Goal: Task Accomplishment & Management: Use online tool/utility

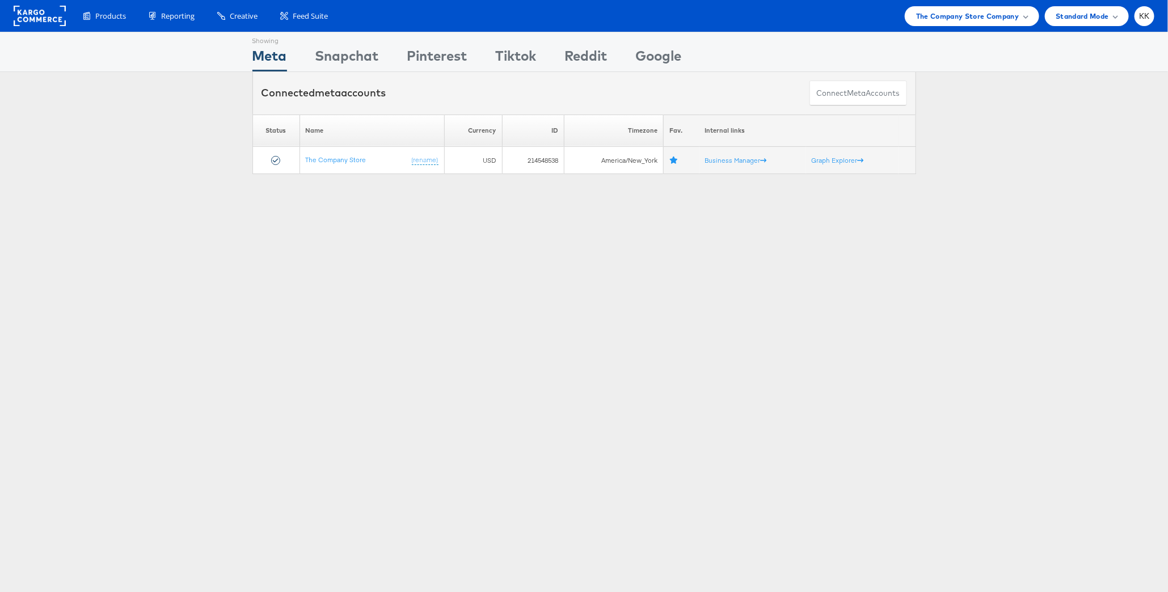
click at [970, 28] on div "Products Product Catalogs Enhance Your Product Catalog, Map Them to Publishers,…" at bounding box center [584, 16] width 1168 height 32
click at [970, 20] on span "The Company Store Company" at bounding box center [967, 16] width 103 height 12
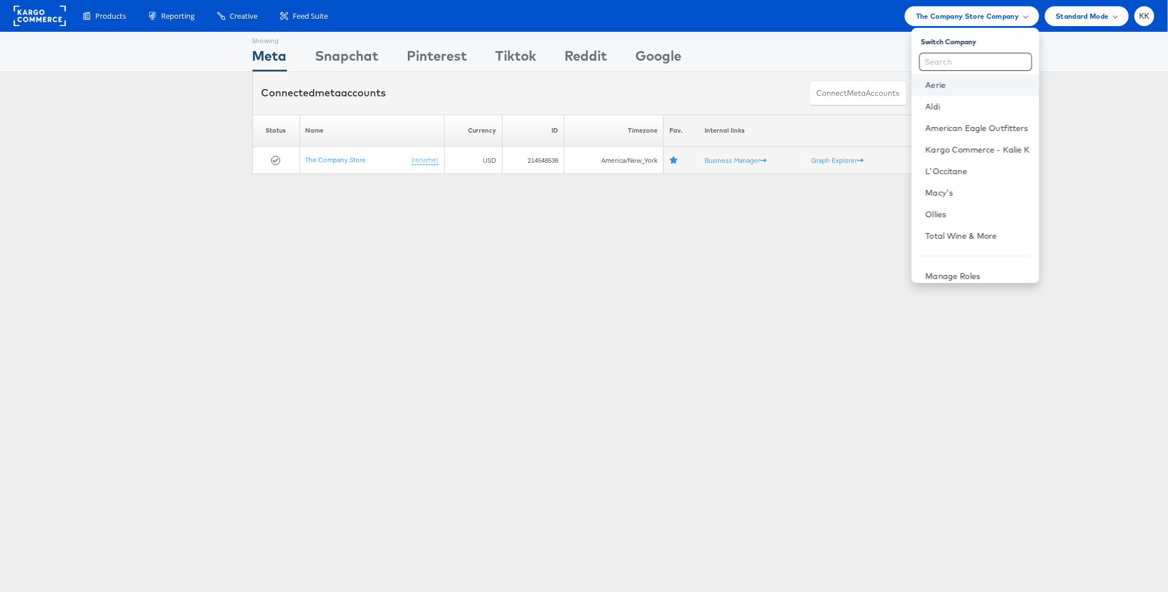
click at [943, 86] on link "Aerie" at bounding box center [978, 84] width 104 height 11
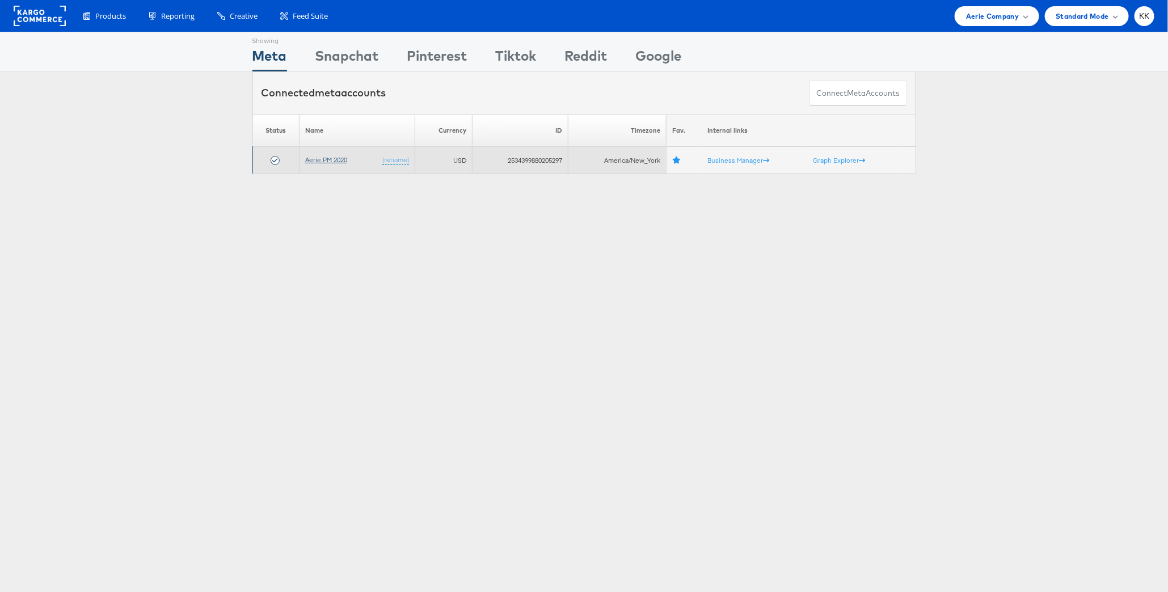
click at [327, 155] on link "Aerie PM 2020" at bounding box center [326, 159] width 42 height 9
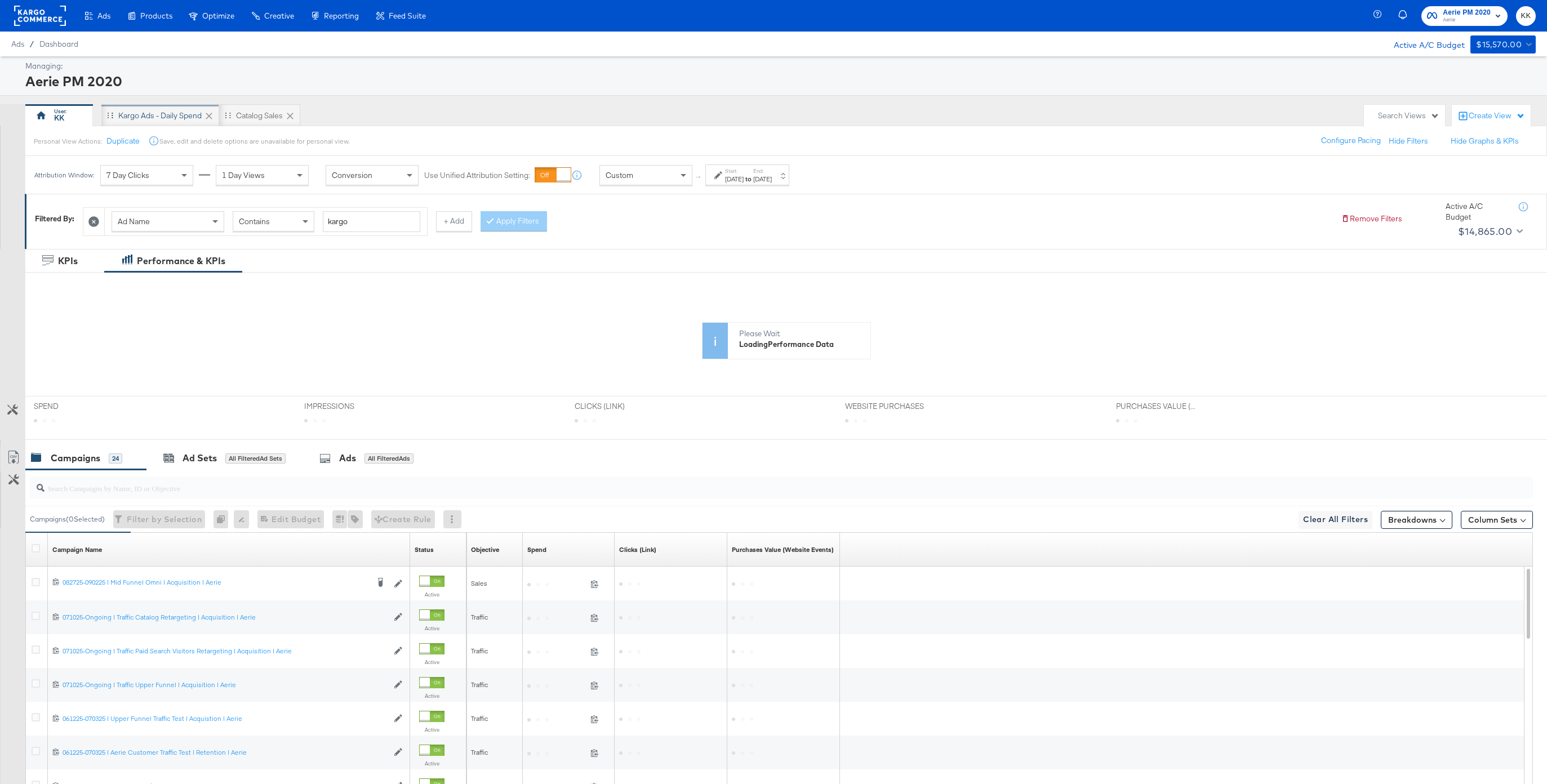
click at [168, 121] on div "Kargo Ads - Daily Spend" at bounding box center [160, 115] width 118 height 23
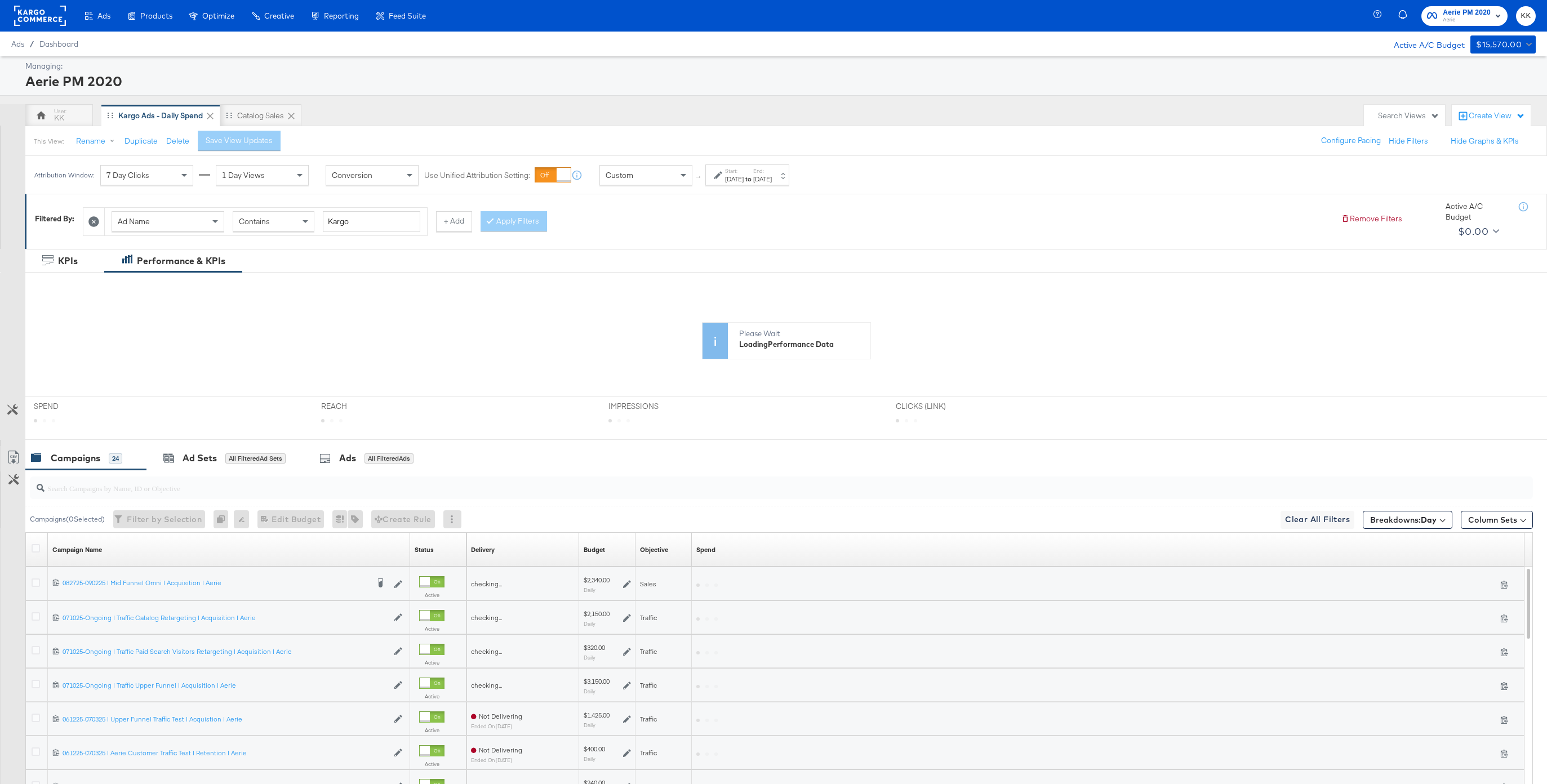
click at [720, 175] on icon at bounding box center [719, 176] width 8 height 8
click at [615, 260] on input "July 1st 2025" at bounding box center [607, 264] width 122 height 20
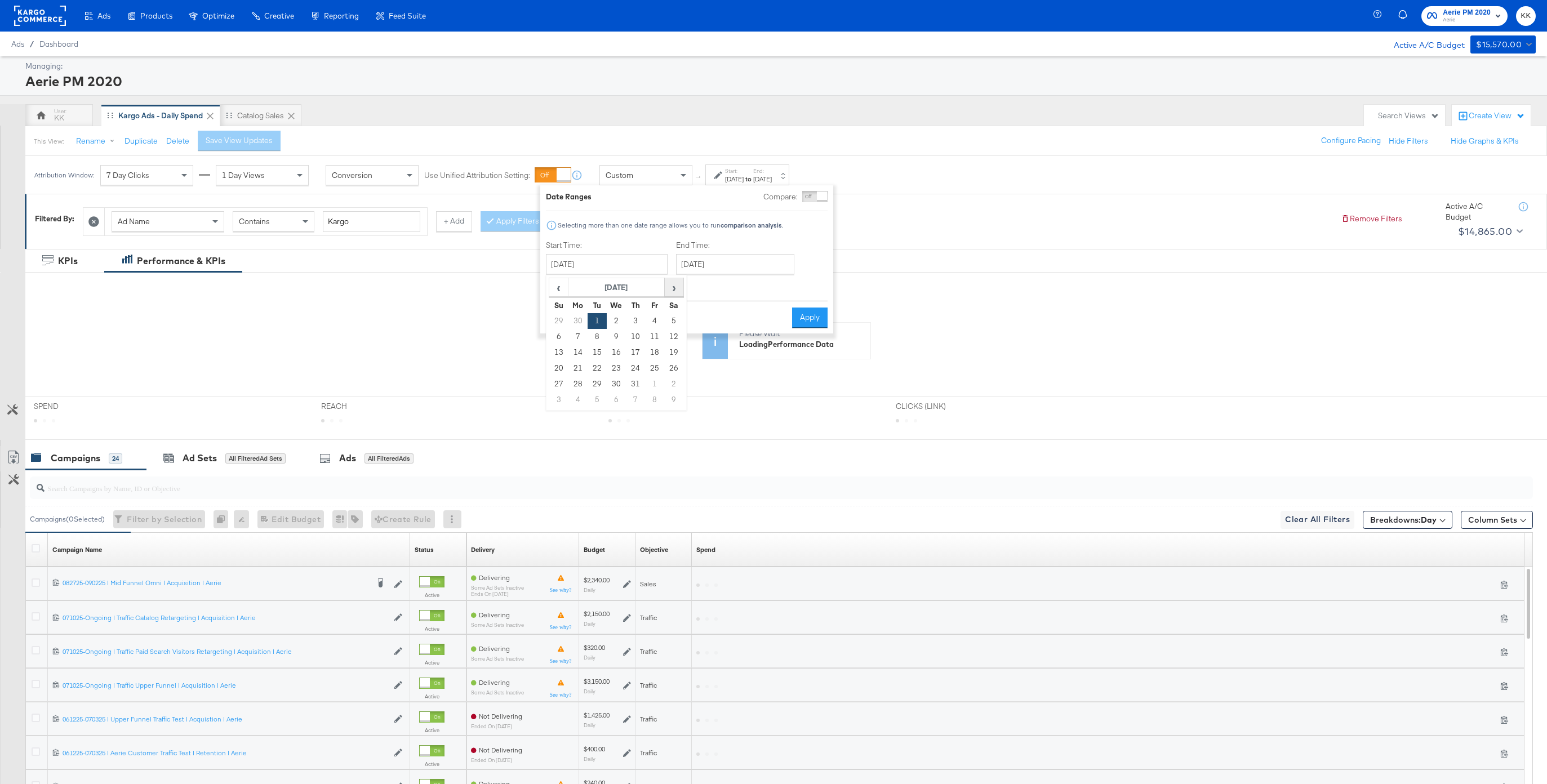
click at [665, 295] on span "›" at bounding box center [674, 287] width 18 height 17
click at [655, 315] on td "1" at bounding box center [654, 322] width 19 height 16
type input "August 1st 2025"
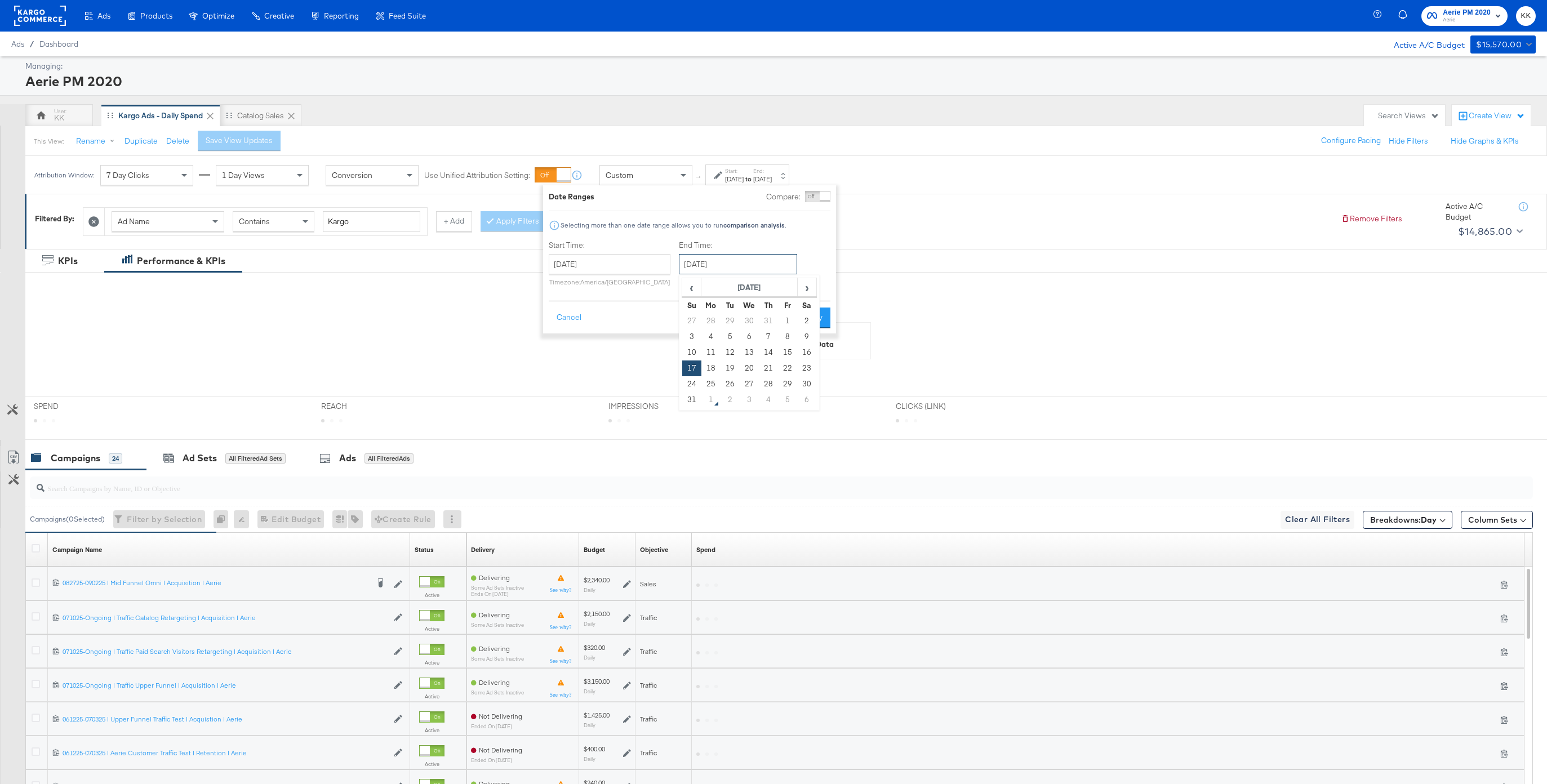
click at [710, 268] on input "August 17th 2025" at bounding box center [738, 264] width 118 height 20
click at [691, 395] on td "31" at bounding box center [691, 400] width 19 height 16
type input "August 31st 2025"
click at [808, 320] on button "Apply" at bounding box center [812, 318] width 36 height 20
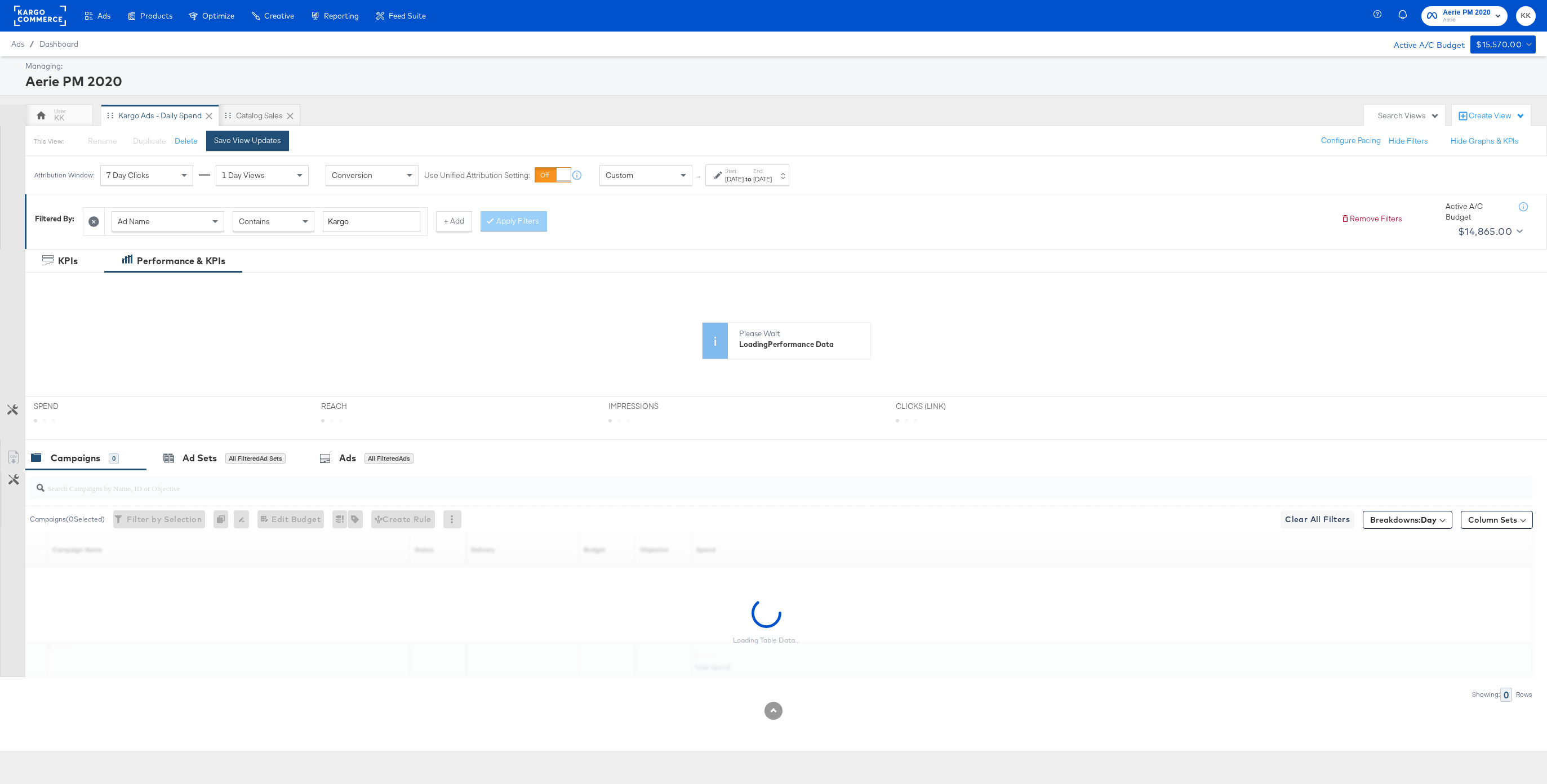
click at [253, 145] on div "Save View Updates" at bounding box center [248, 140] width 68 height 11
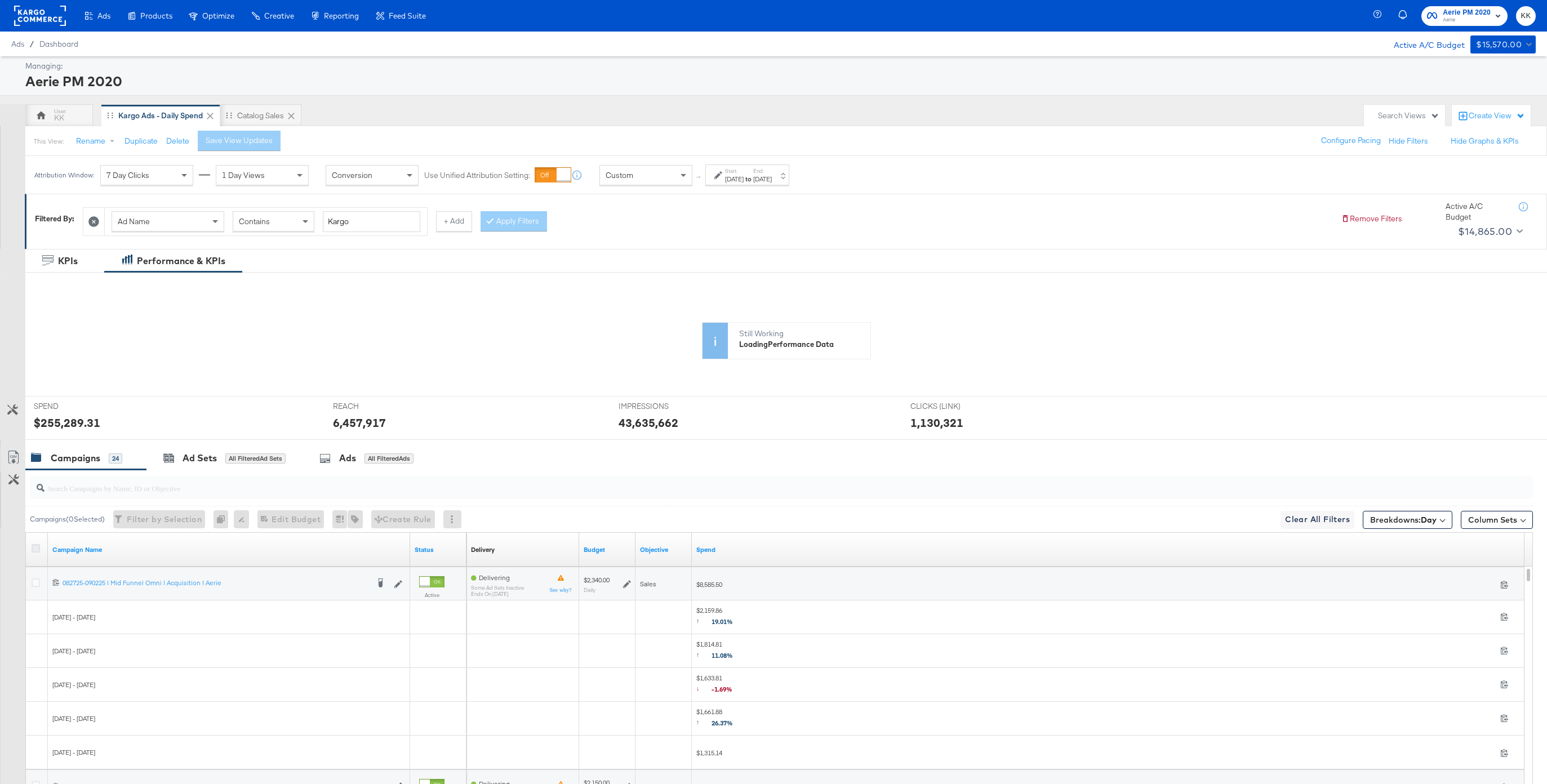
click at [37, 550] on icon at bounding box center [36, 548] width 9 height 9
click at [0, 0] on input "checkbox" at bounding box center [0, 0] width 0 height 0
click at [17, 454] on icon at bounding box center [13, 457] width 10 height 13
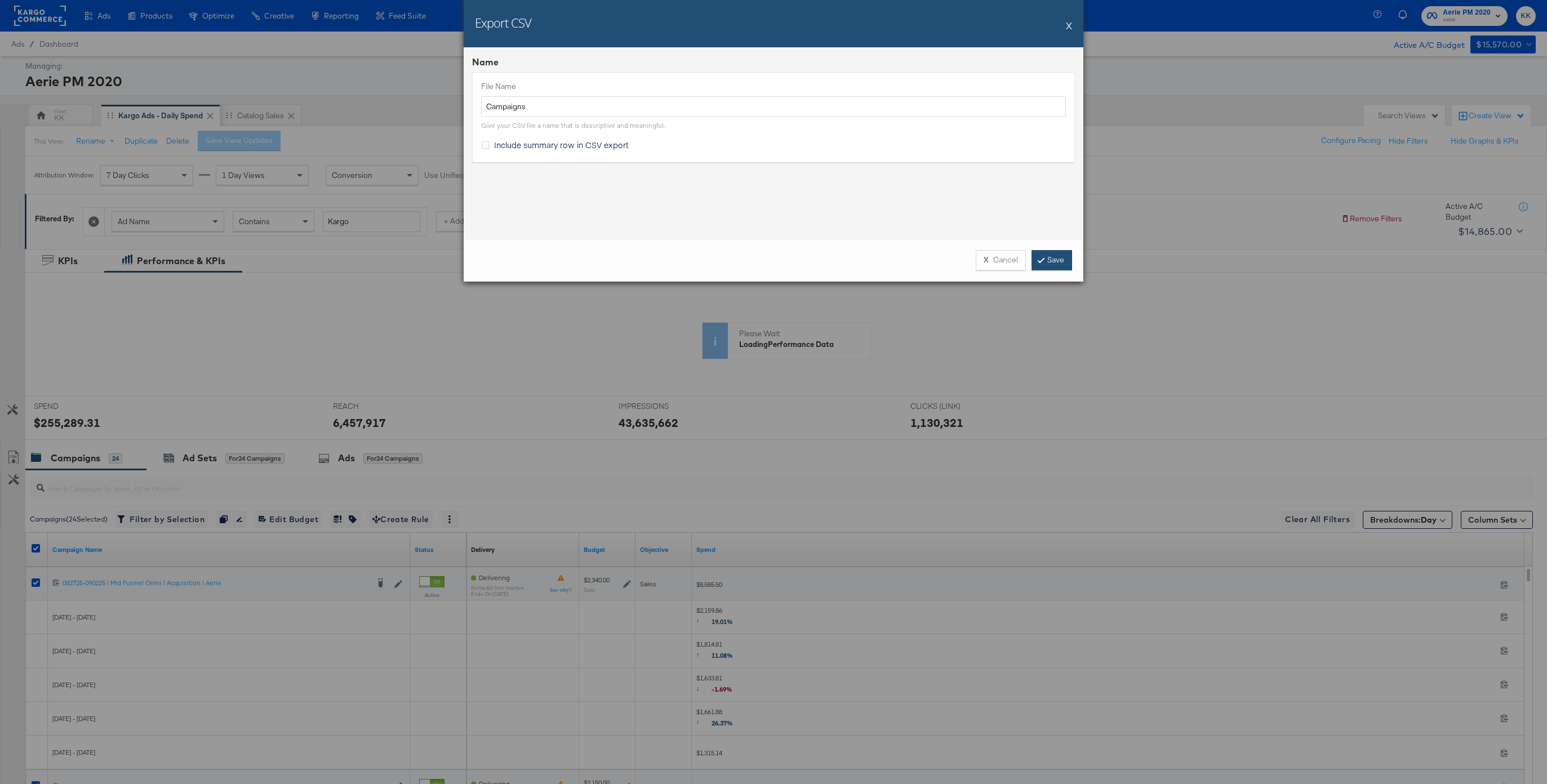
click at [1070, 254] on link "Save" at bounding box center [1052, 260] width 41 height 20
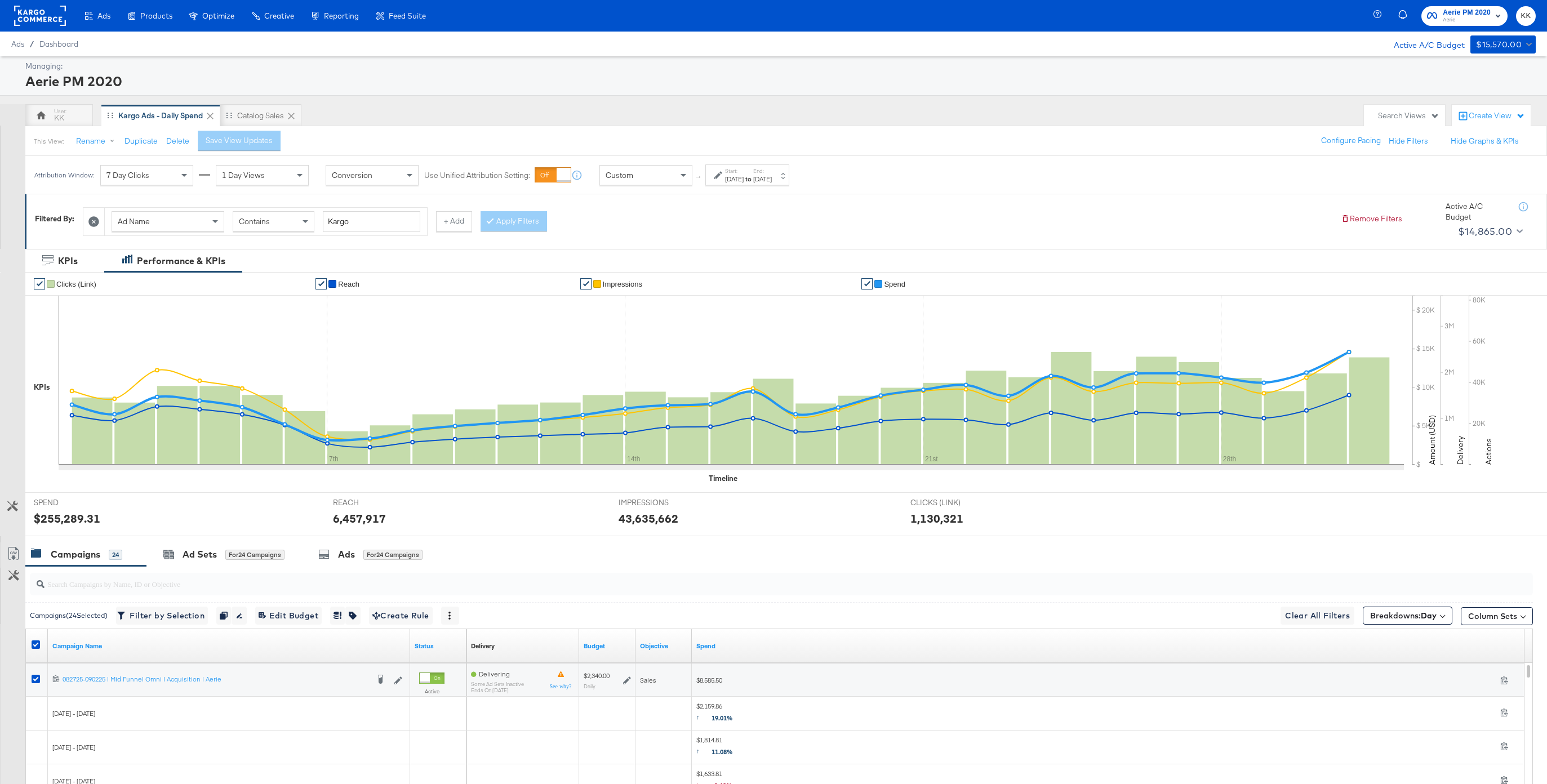
click at [39, 15] on rect at bounding box center [40, 16] width 52 height 20
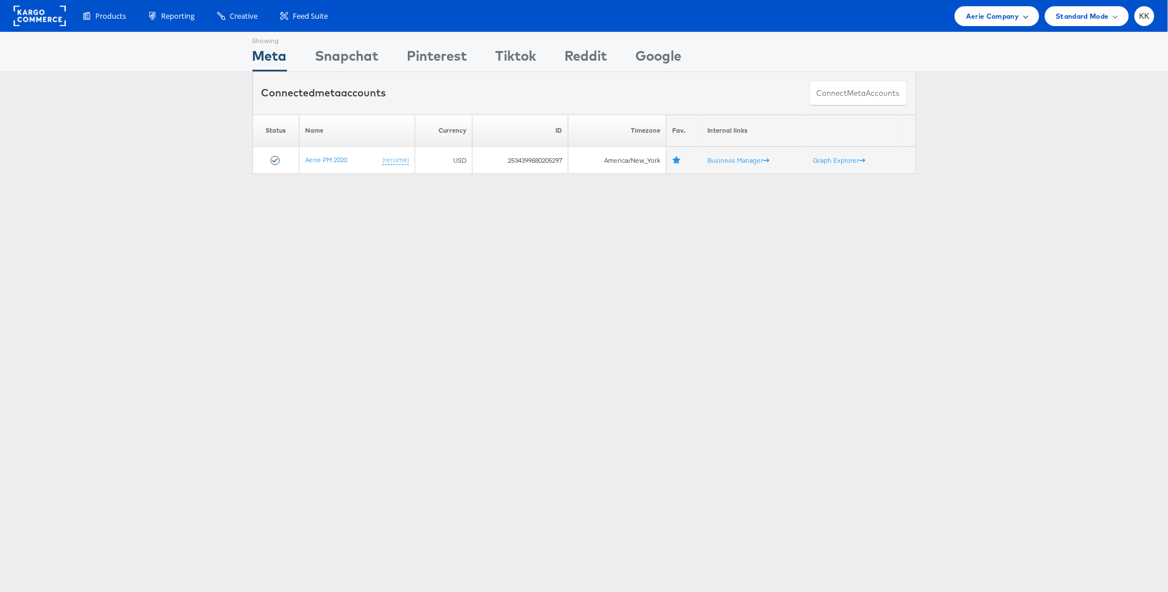
click at [999, 22] on div "Aerie Company" at bounding box center [997, 16] width 84 height 20
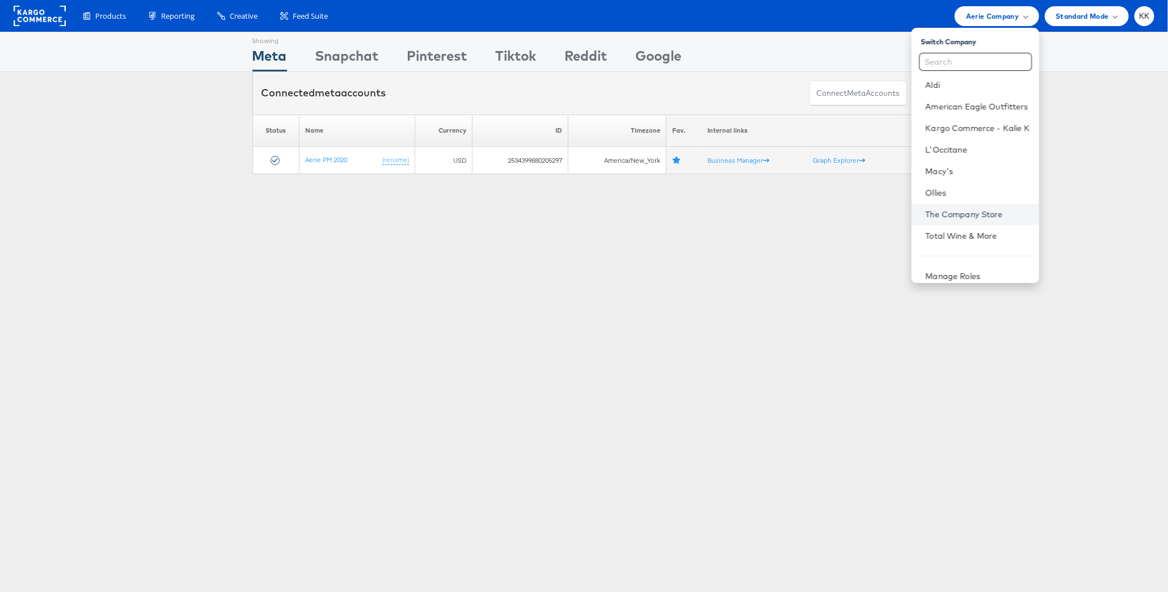
click at [979, 211] on link "The Company Store" at bounding box center [978, 214] width 104 height 11
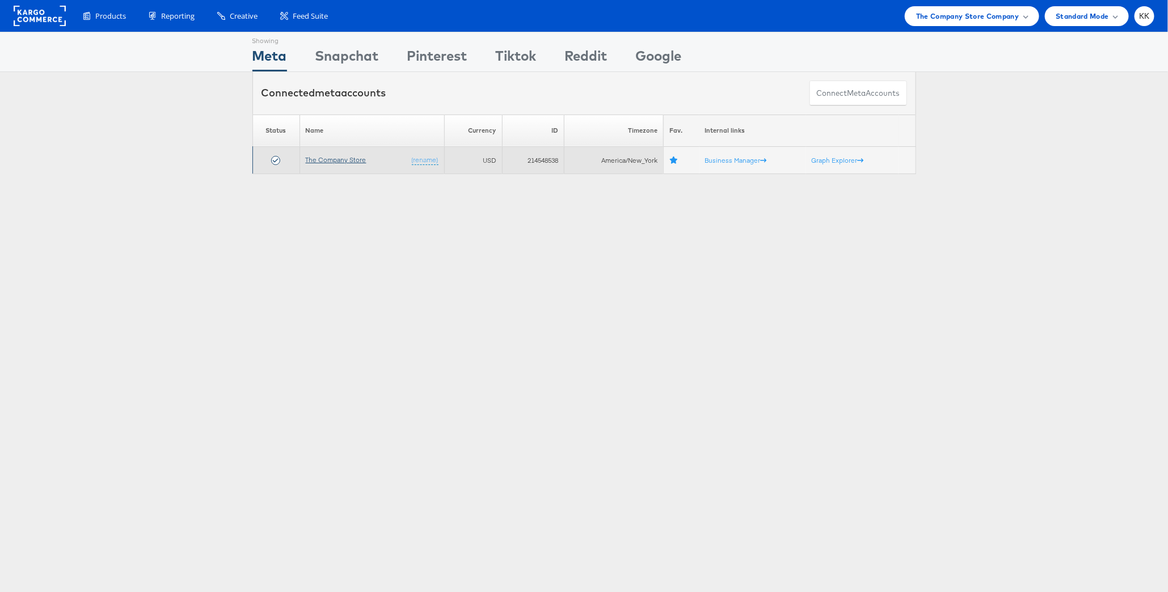
click at [350, 157] on link "The Company Store" at bounding box center [336, 159] width 61 height 9
